Goal: Information Seeking & Learning: Learn about a topic

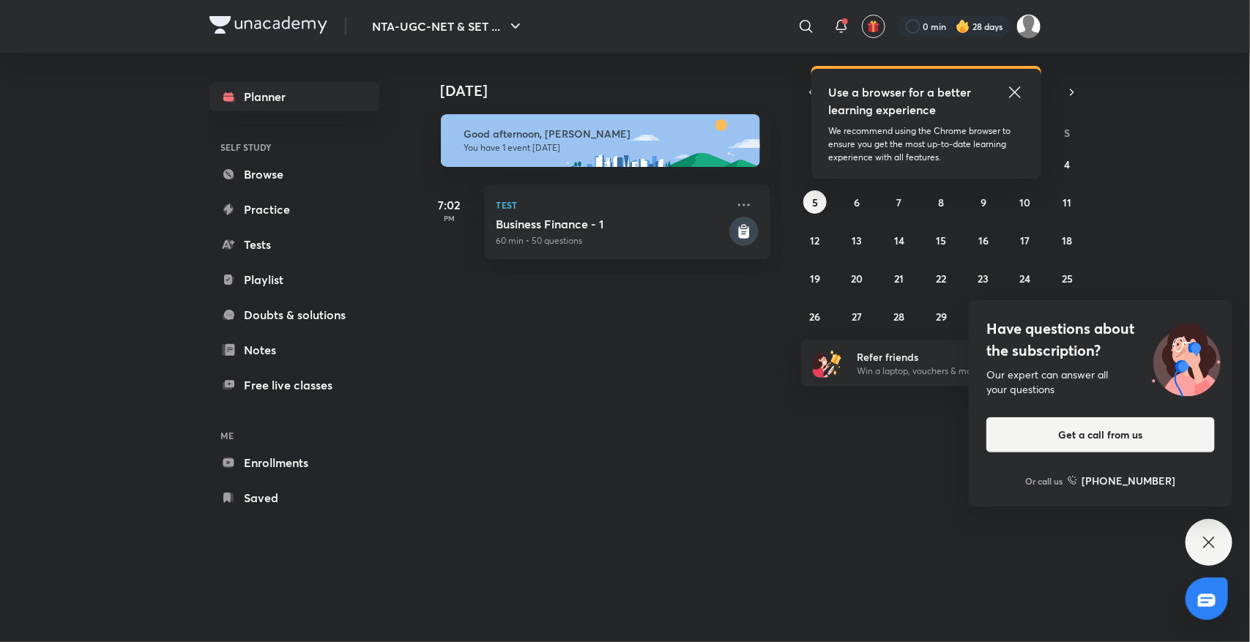
click at [1011, 88] on icon at bounding box center [1015, 92] width 18 height 18
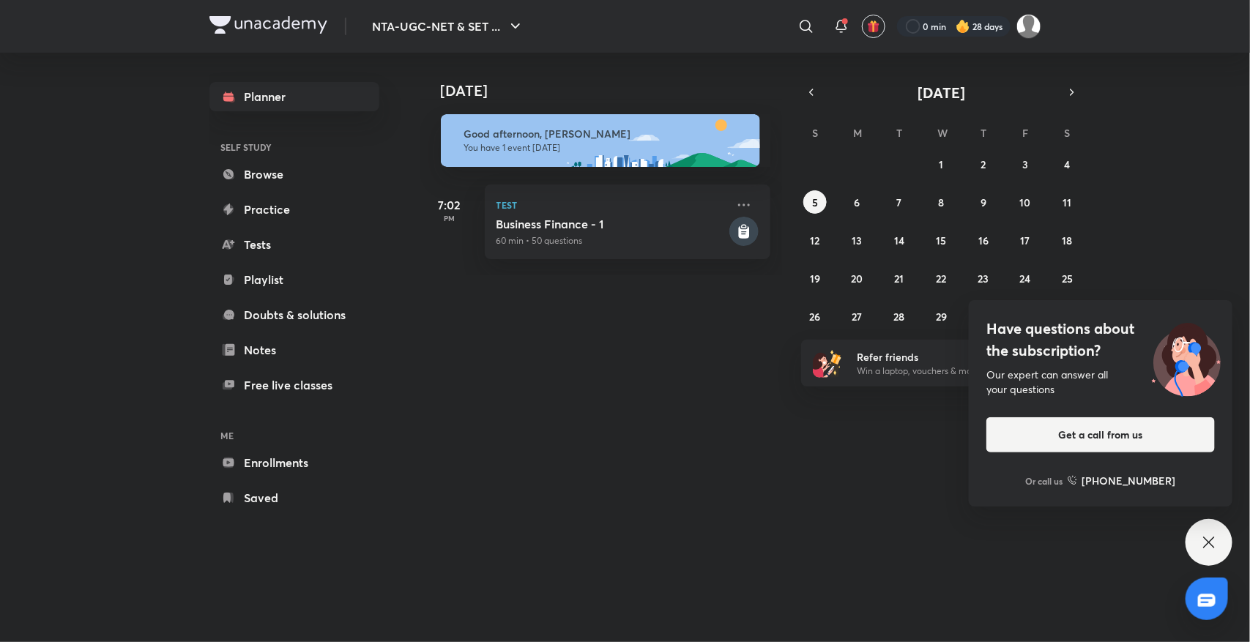
click at [1207, 544] on icon at bounding box center [1208, 542] width 11 height 11
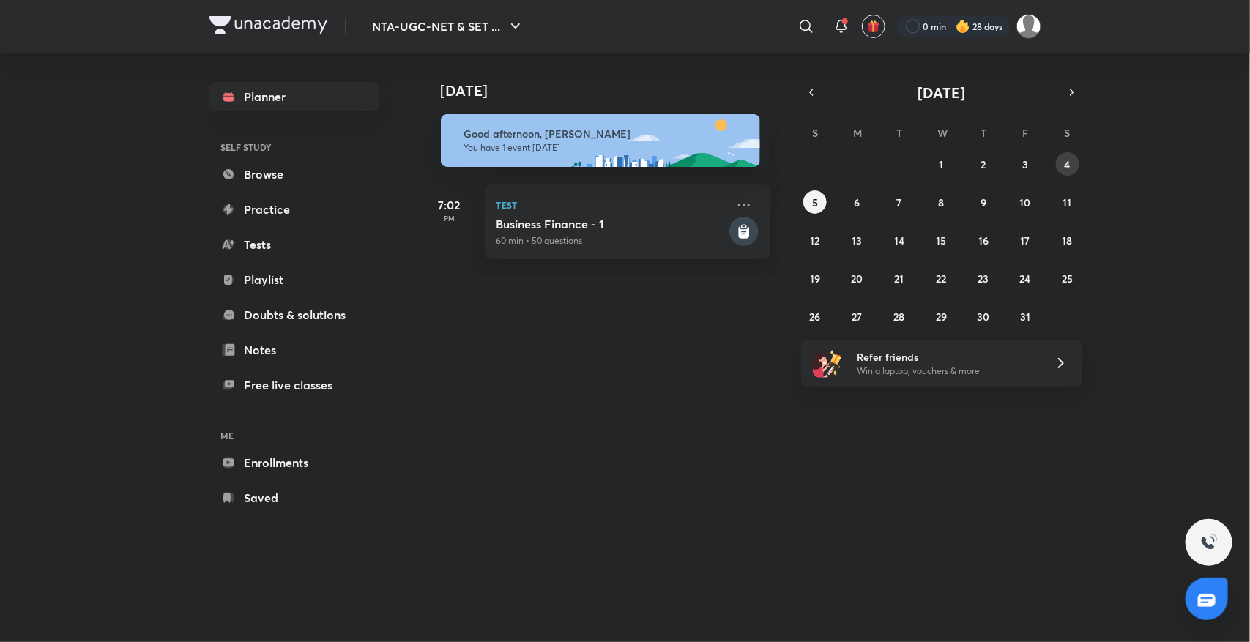
click at [1067, 165] on abbr "4" at bounding box center [1068, 164] width 6 height 14
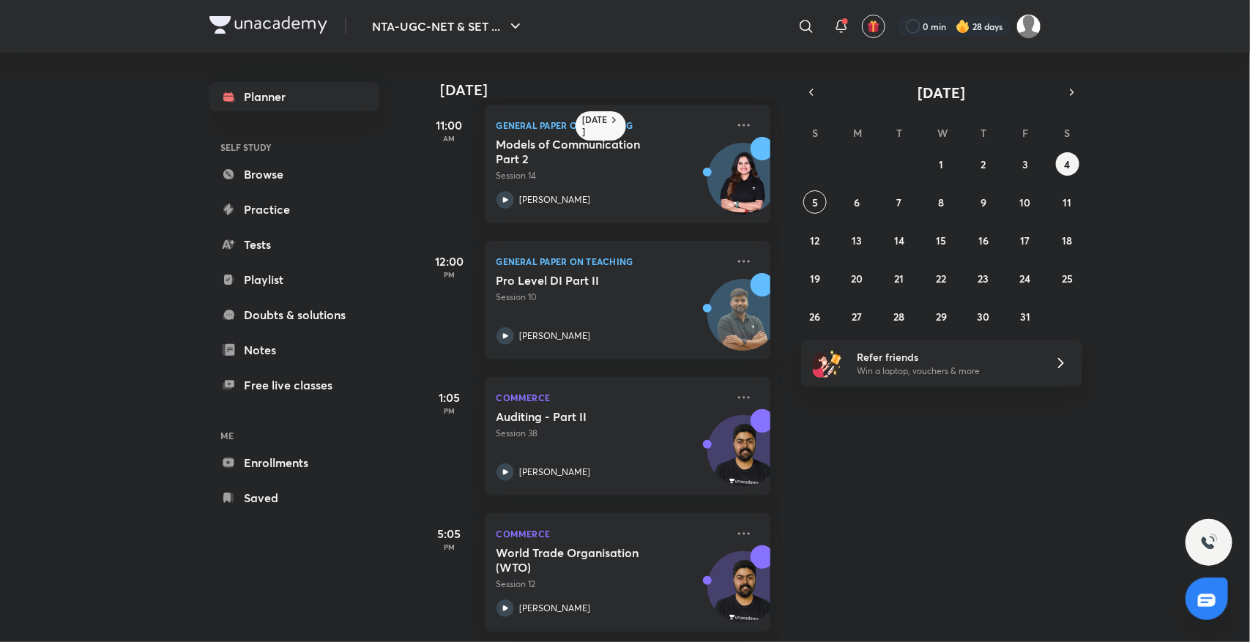
scroll to position [163, 0]
click at [532, 554] on h5 "World Trade Organisation (WTO)" at bounding box center [587, 558] width 182 height 29
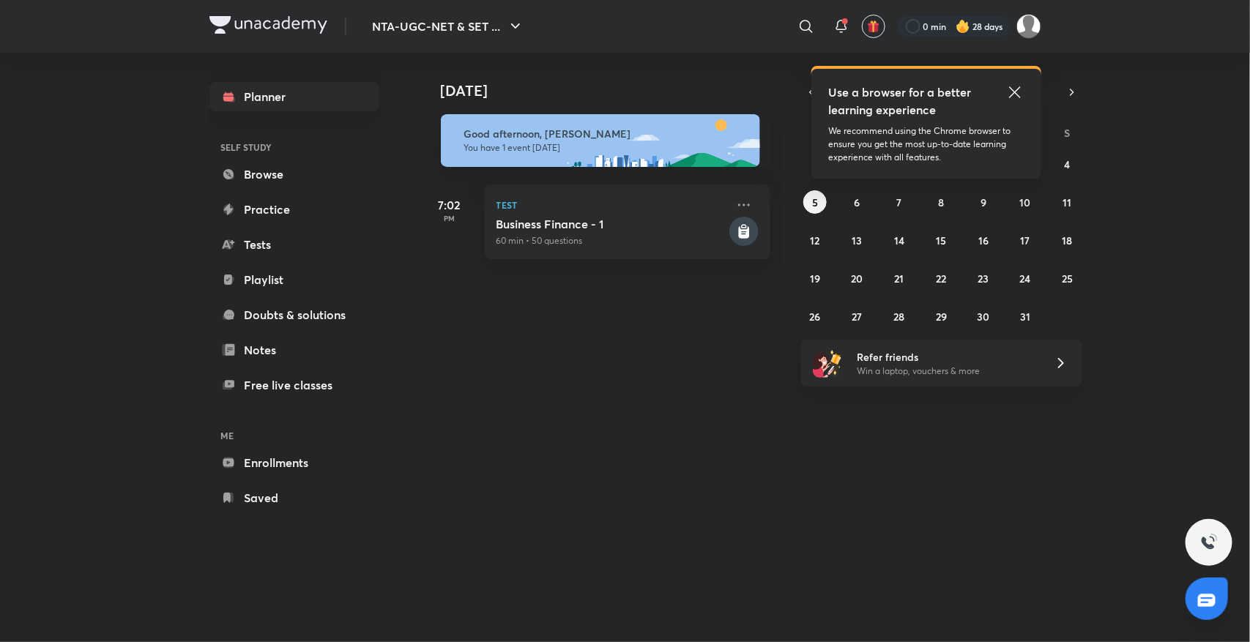
click at [1016, 88] on icon at bounding box center [1015, 92] width 18 height 18
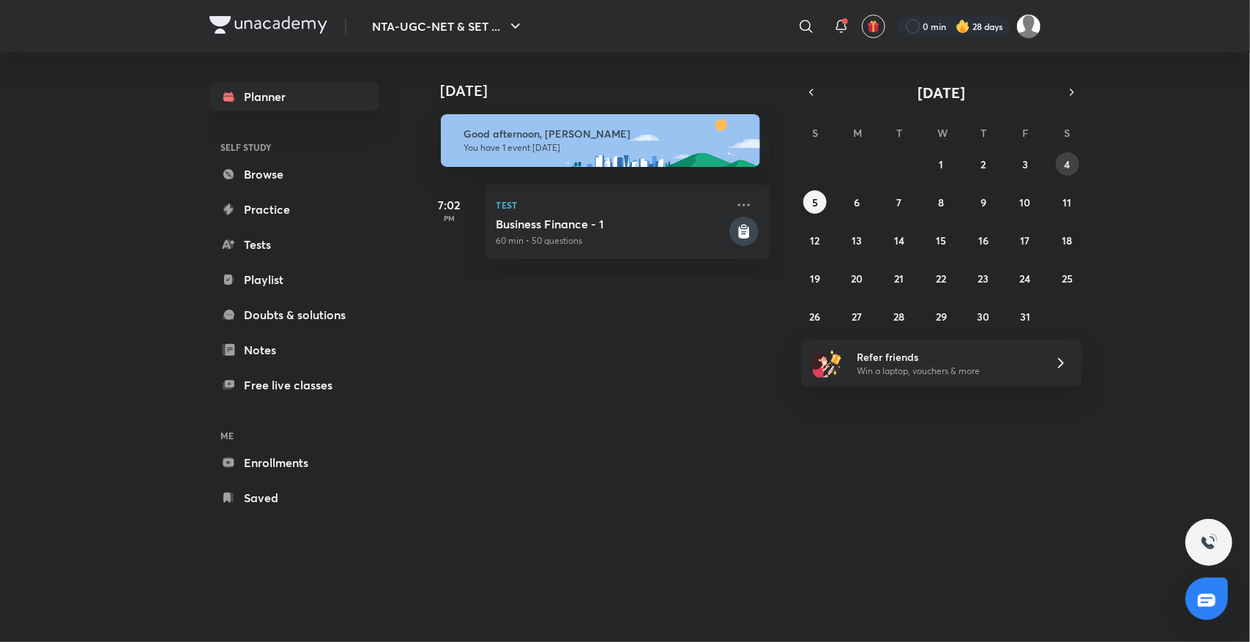
click at [1067, 163] on abbr "4" at bounding box center [1068, 164] width 6 height 14
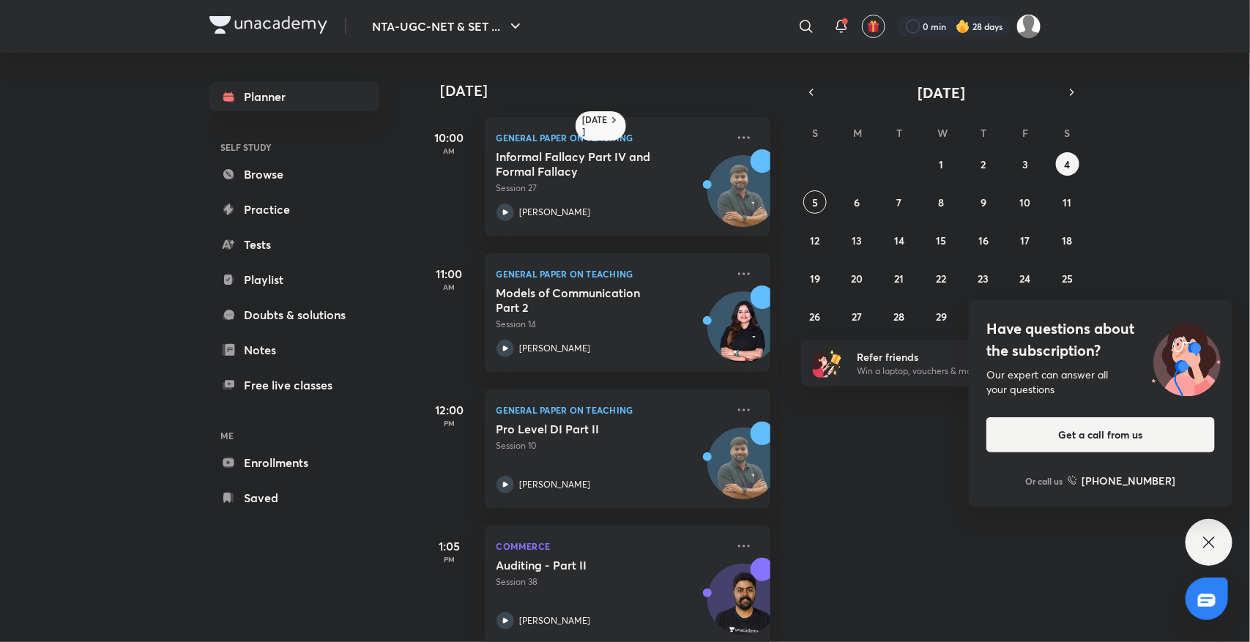
scroll to position [163, 0]
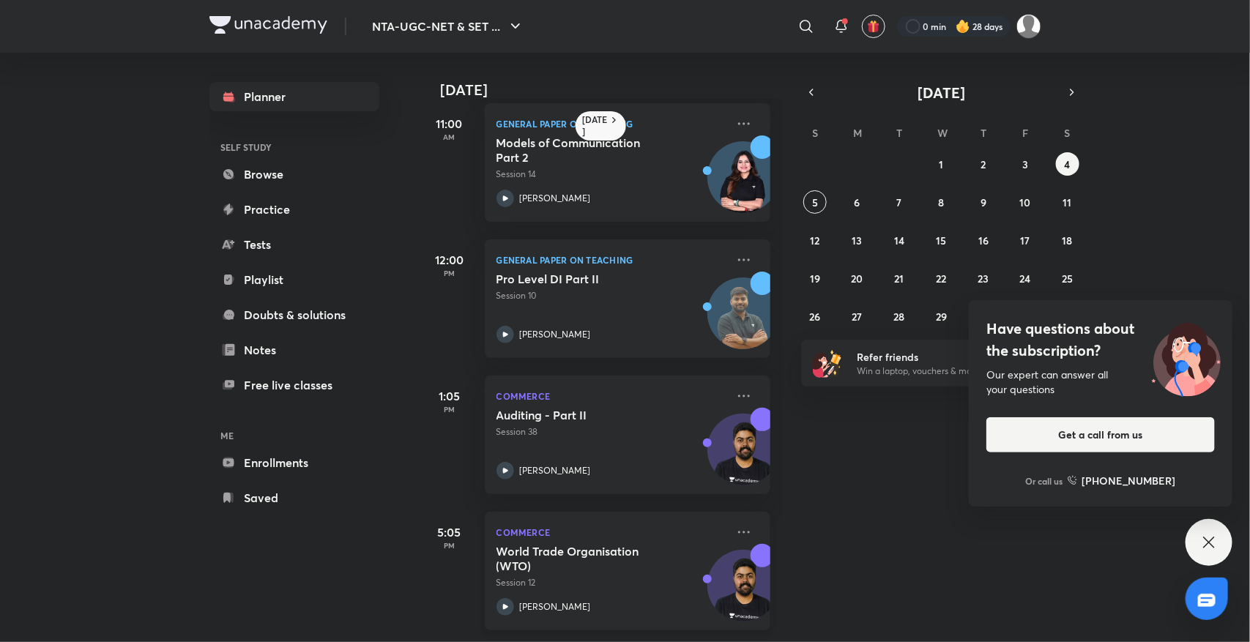
click at [517, 544] on h5 "World Trade Organisation (WTO)" at bounding box center [587, 558] width 182 height 29
